Goal: Task Accomplishment & Management: Manage account settings

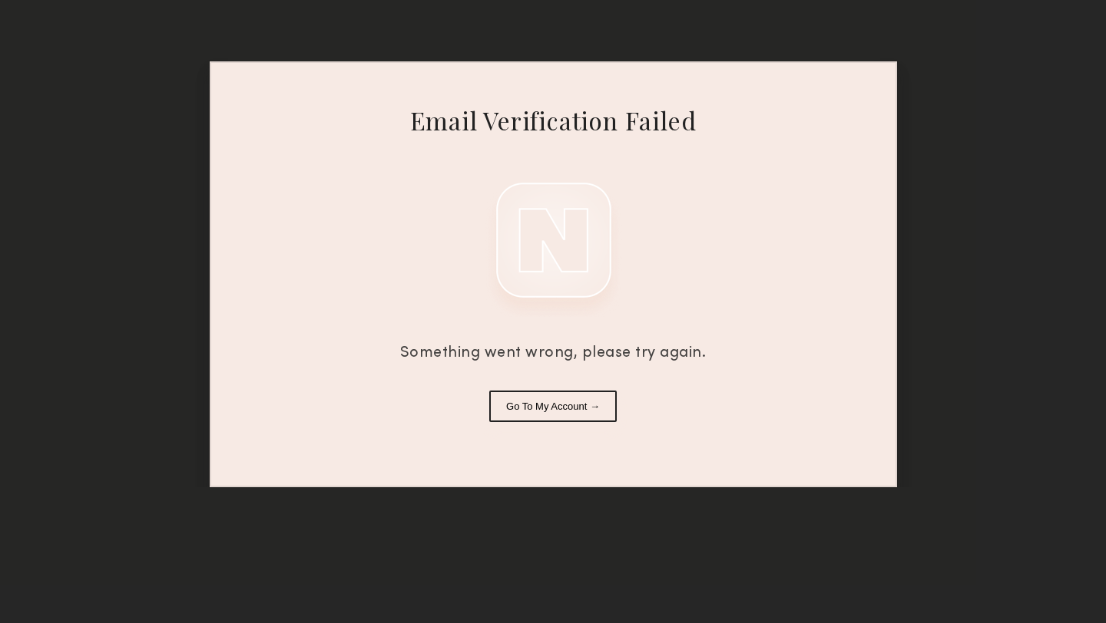
click at [551, 408] on button "Go To My Account →" at bounding box center [552, 406] width 127 height 31
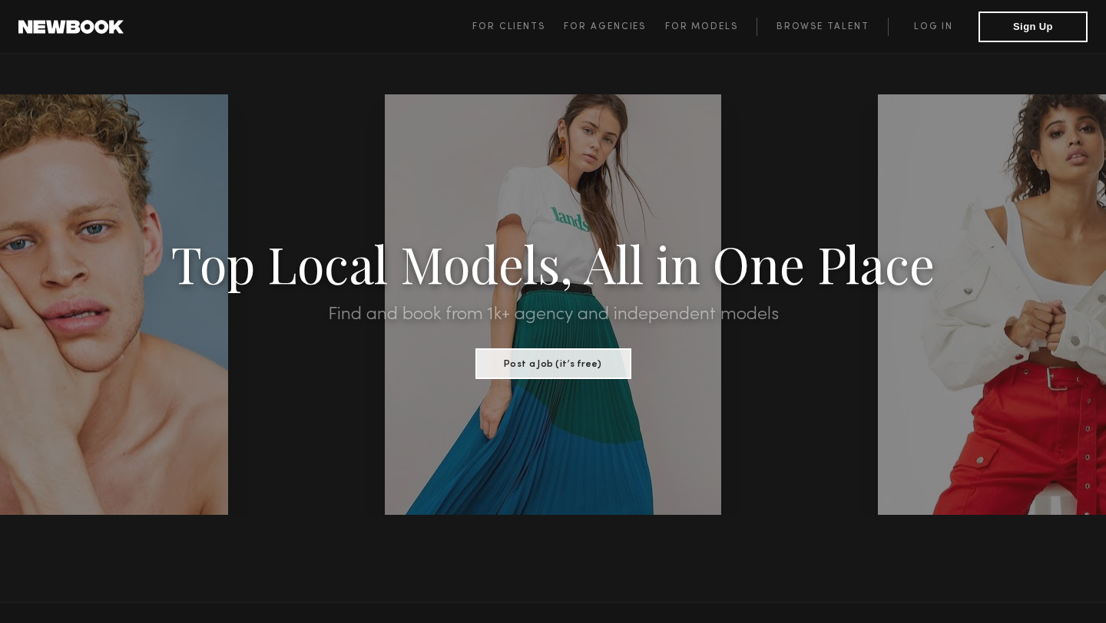
click at [925, 35] on span "For Clients For Agencies For Models Browse Talent Log in Sign Up" at bounding box center [779, 27] width 615 height 31
click at [926, 25] on link "Log in" at bounding box center [933, 27] width 91 height 18
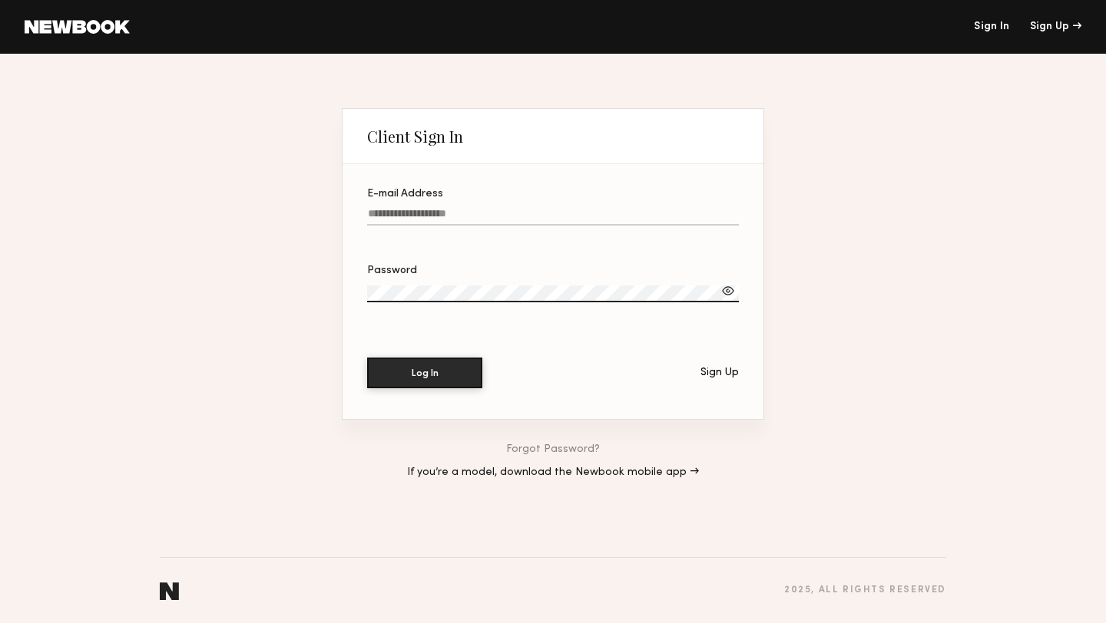
click at [569, 205] on label "E-mail Address" at bounding box center [553, 215] width 372 height 52
click at [569, 208] on input "E-mail Address" at bounding box center [553, 217] width 372 height 18
click at [558, 213] on input "E-mail Address" at bounding box center [553, 217] width 372 height 18
type input "**********"
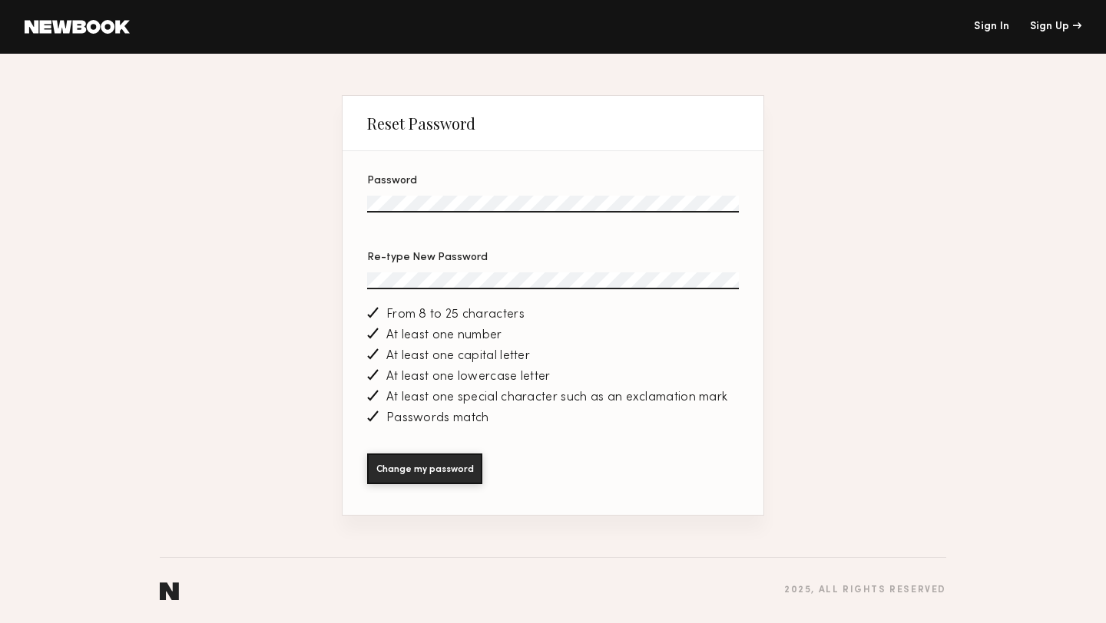
click at [551, 402] on span "At least one special character such as an exclamation mark" at bounding box center [556, 398] width 341 height 13
click at [442, 466] on button "Change my password" at bounding box center [424, 468] width 115 height 31
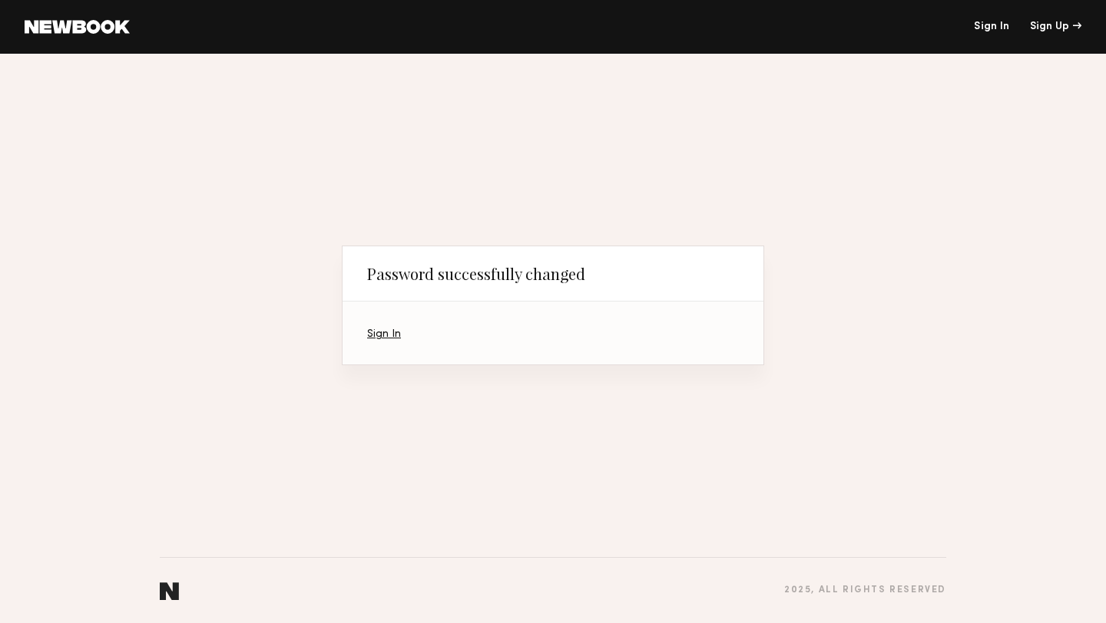
click at [394, 332] on link "Sign In" at bounding box center [384, 334] width 34 height 10
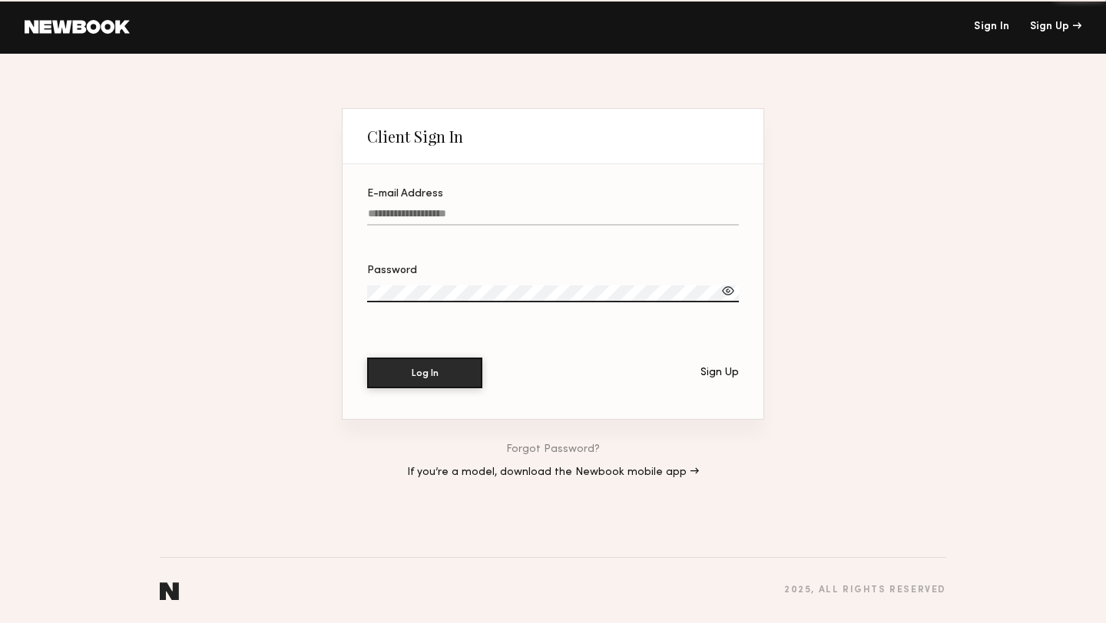
type input "**********"
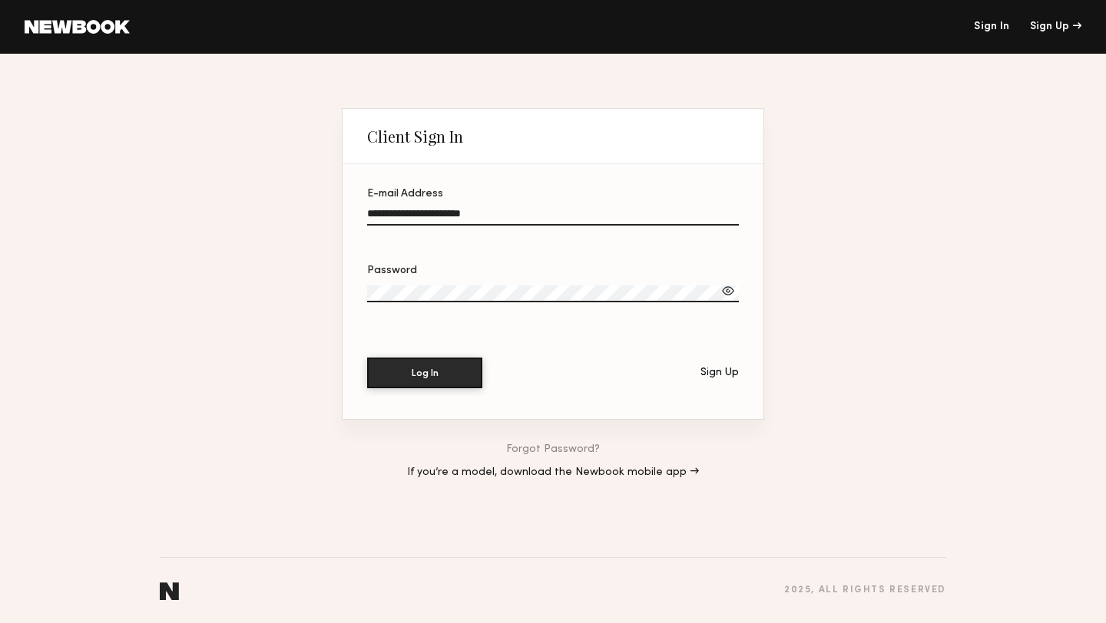
click at [407, 218] on input "**********" at bounding box center [553, 217] width 372 height 18
click at [415, 375] on button "Log In" at bounding box center [424, 372] width 115 height 31
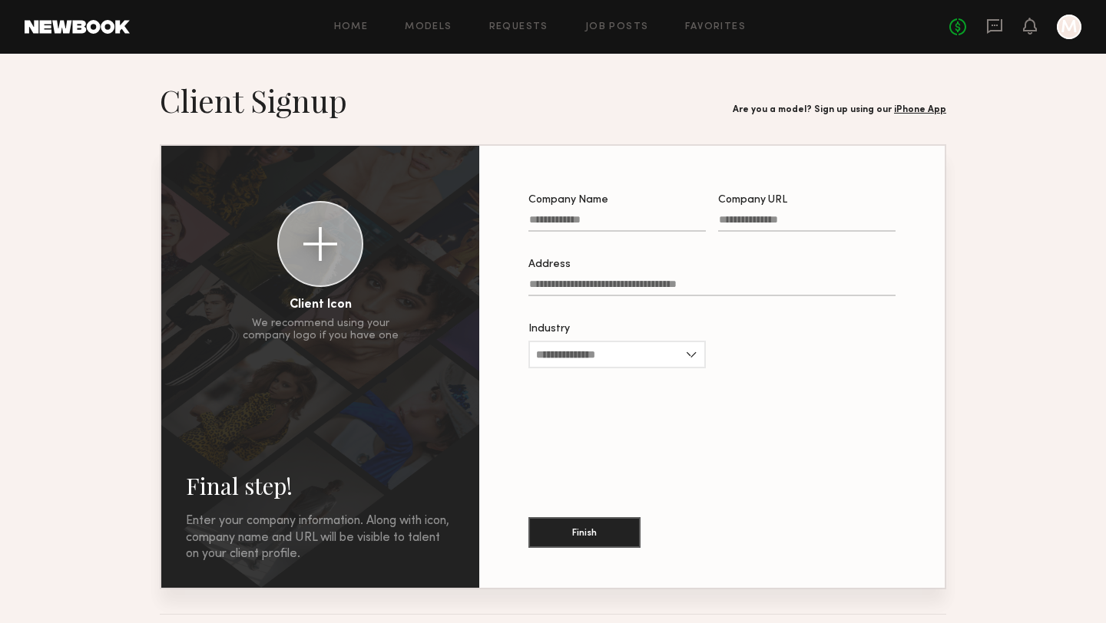
click at [915, 107] on link "iPhone App" at bounding box center [920, 109] width 52 height 9
click at [1073, 25] on div at bounding box center [1068, 27] width 25 height 25
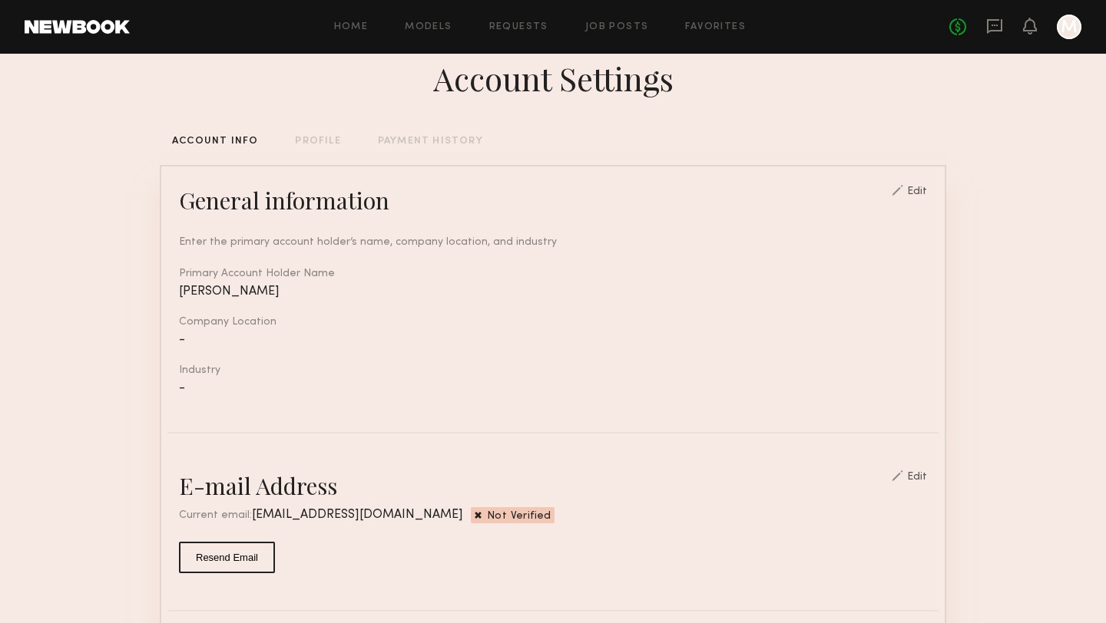
scroll to position [31, 0]
click at [239, 557] on button "Resend Email" at bounding box center [227, 555] width 96 height 31
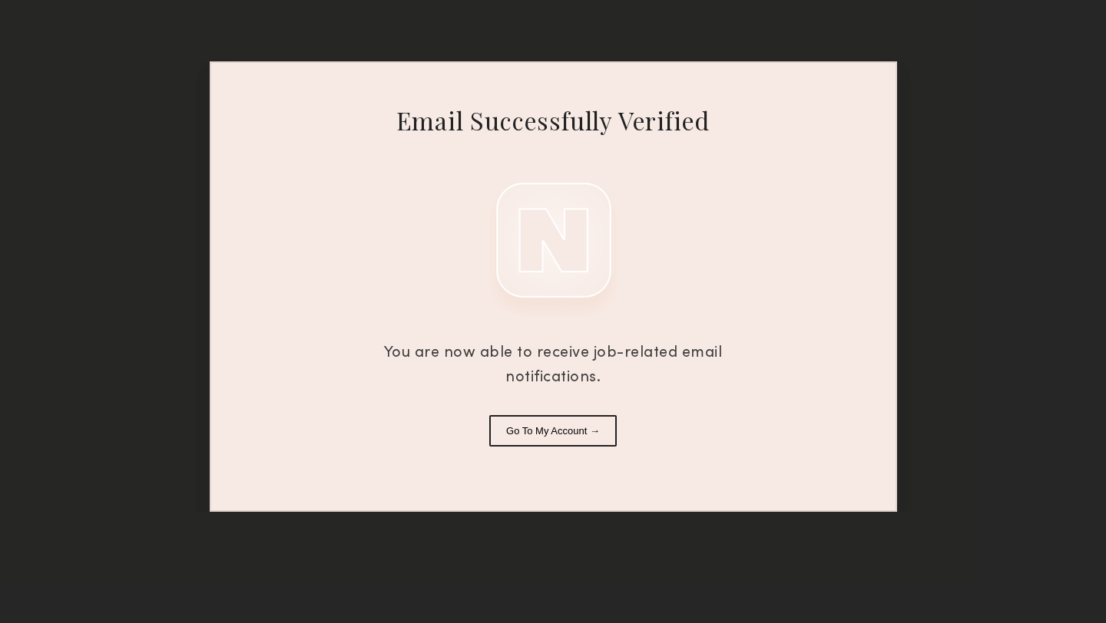
click at [544, 437] on button "Go To My Account →" at bounding box center [552, 430] width 127 height 31
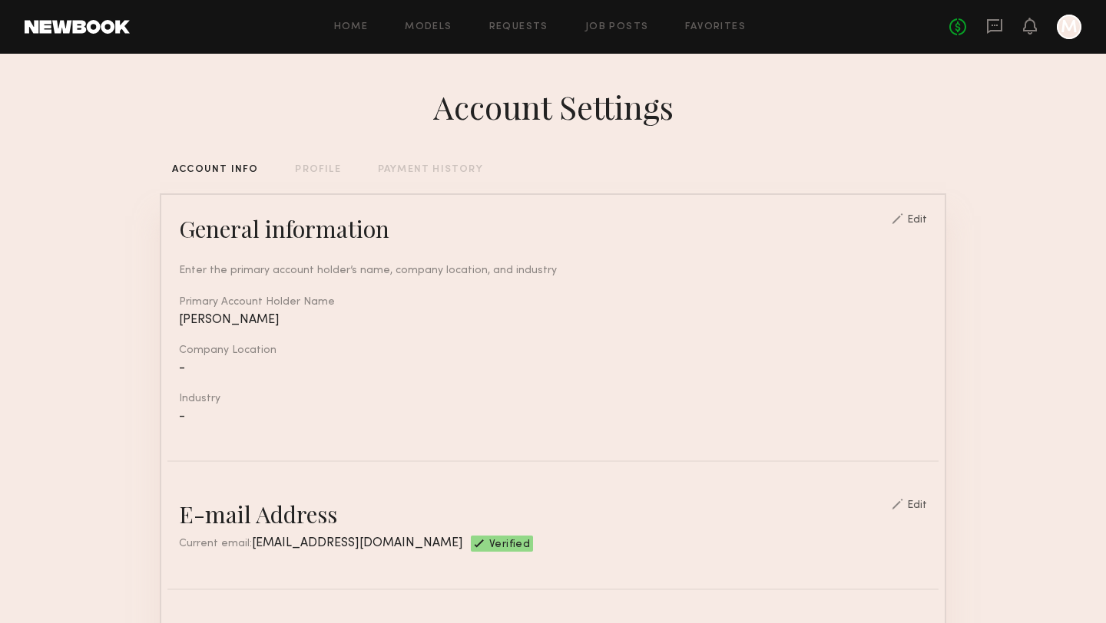
click at [1066, 22] on div at bounding box center [1068, 27] width 25 height 25
click at [1052, 33] on div "No fees up to $5,000 M" at bounding box center [1015, 27] width 132 height 25
click at [454, 28] on div "Home Models Requests Job Posts Favorites Sign Out" at bounding box center [539, 27] width 819 height 10
click at [437, 37] on div "Home Models Requests Job Posts Favorites Sign Out No fees up to $5,000 M" at bounding box center [605, 27] width 951 height 25
click at [428, 24] on link "Models" at bounding box center [428, 27] width 47 height 10
